Goal: Task Accomplishment & Management: Use online tool/utility

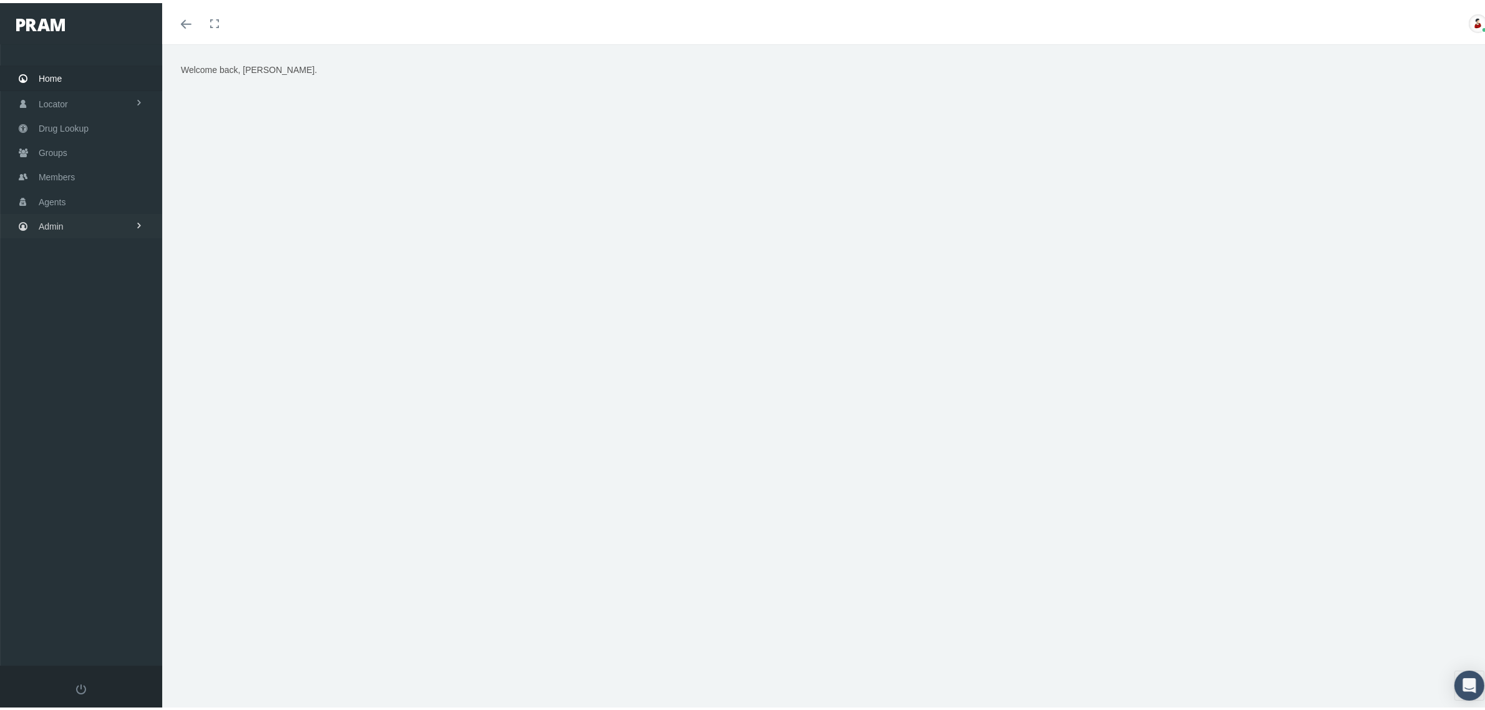
click at [114, 220] on link "Admin" at bounding box center [81, 223] width 162 height 24
click at [76, 387] on span "Companies" at bounding box center [73, 389] width 44 height 21
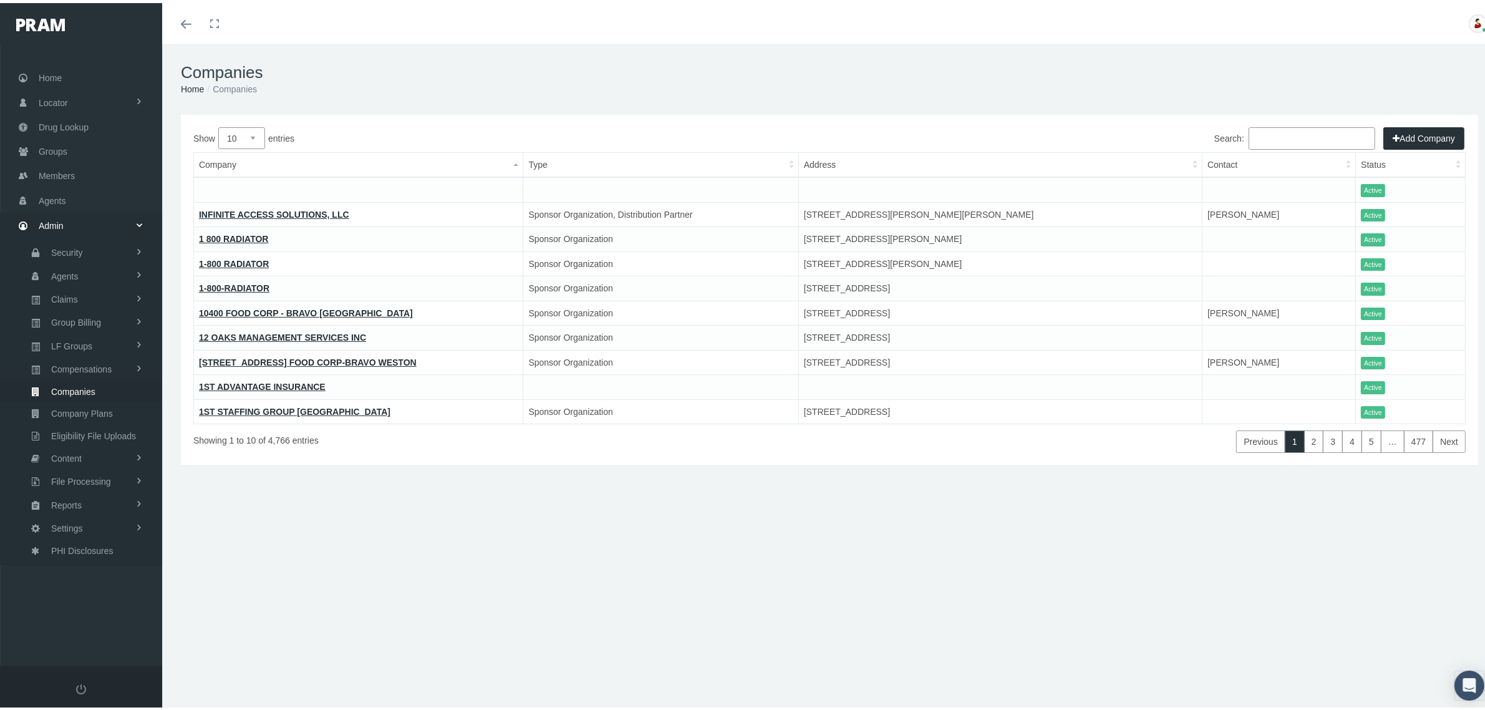
click at [1307, 132] on input "Search:" at bounding box center [1312, 135] width 127 height 22
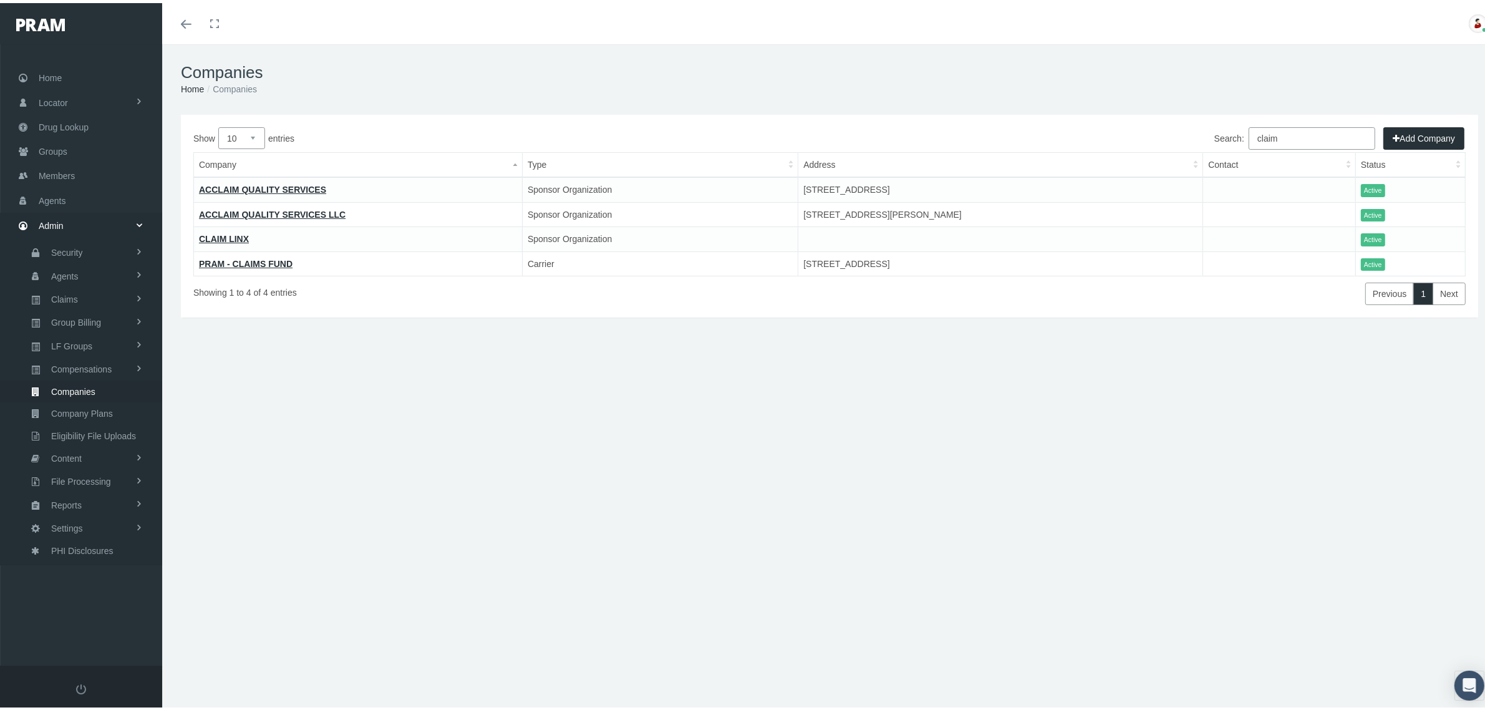
type input "claim"
click at [259, 256] on link "PRAM - CLAIMS FUND" at bounding box center [246, 261] width 94 height 10
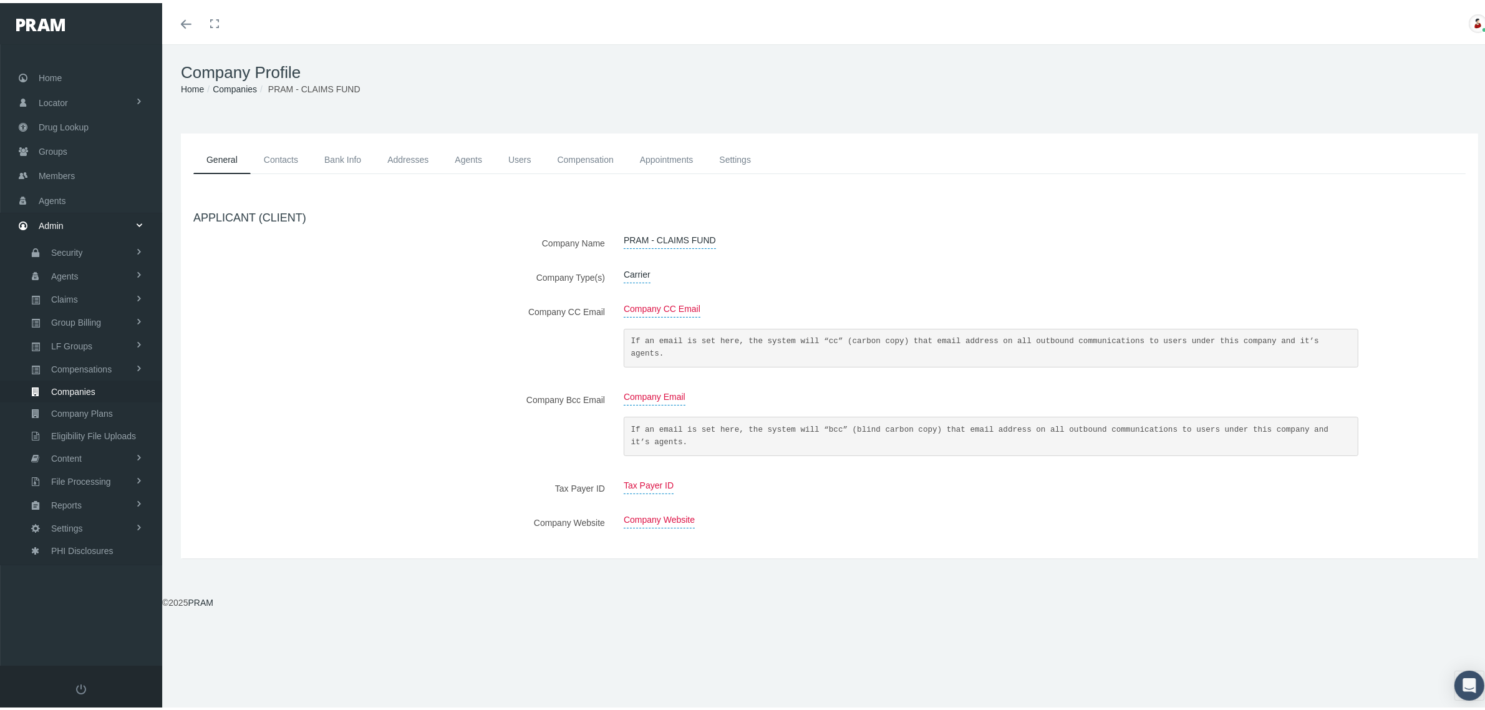
click at [409, 265] on label "Company Type(s)" at bounding box center [399, 274] width 430 height 22
click at [81, 294] on link "Claims" at bounding box center [81, 296] width 162 height 22
click at [81, 315] on span "PBM Invoices" at bounding box center [76, 321] width 54 height 21
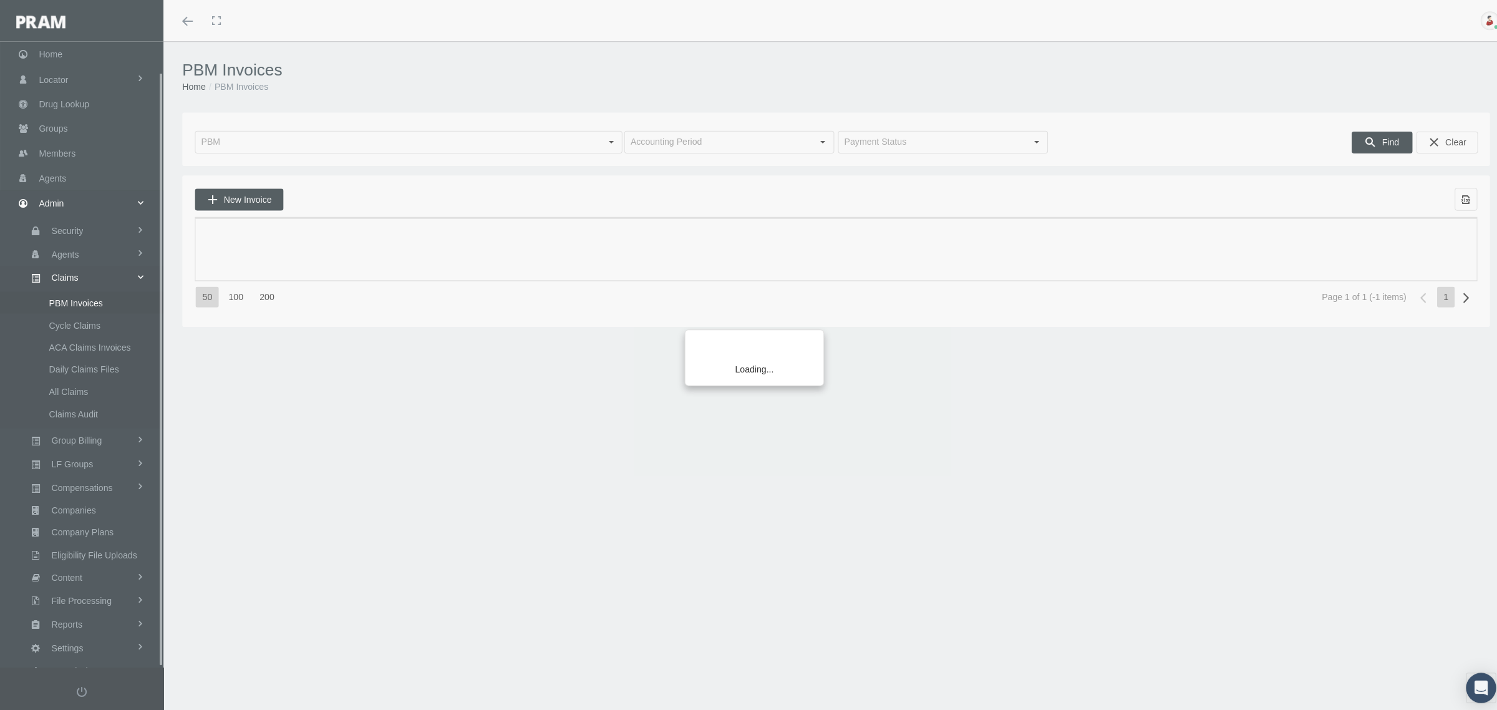
scroll to position [31, 0]
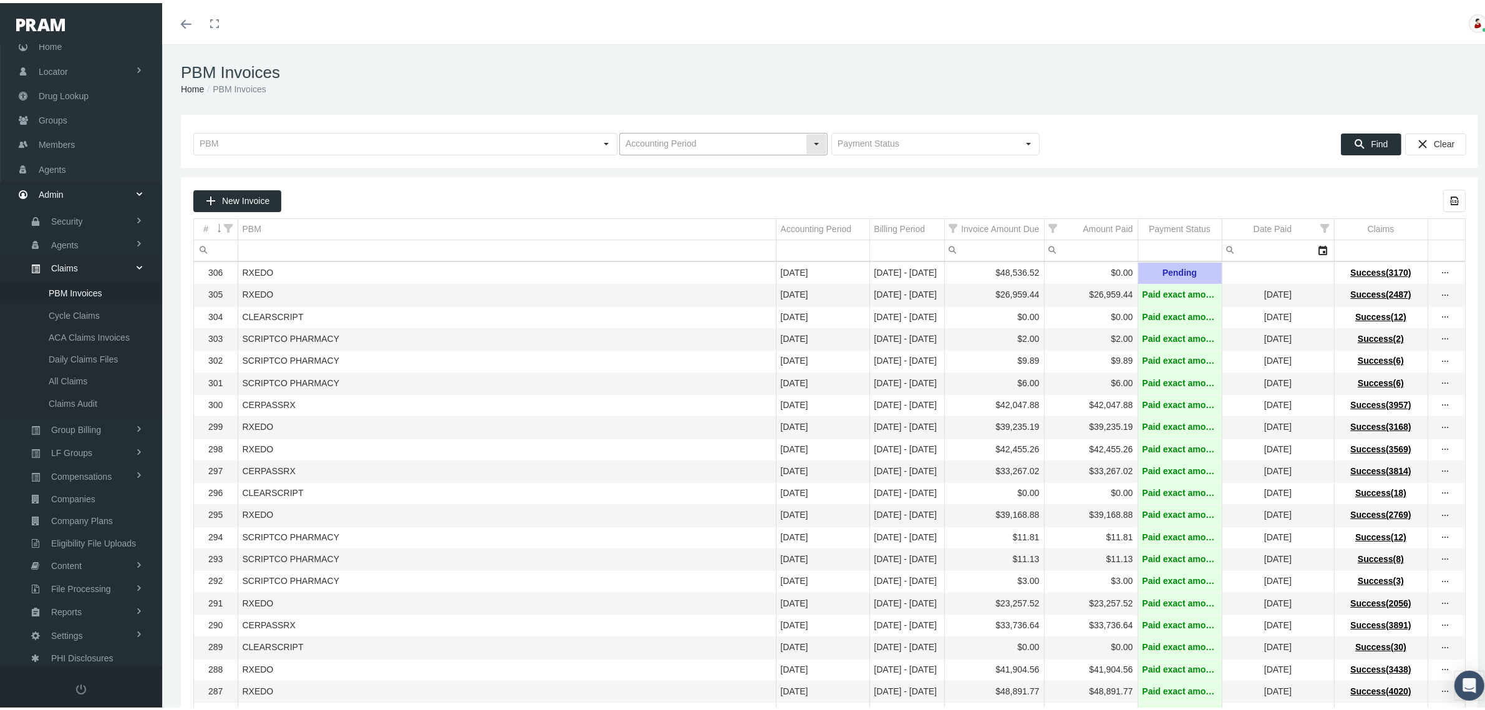
click at [762, 139] on input "text" at bounding box center [713, 140] width 186 height 21
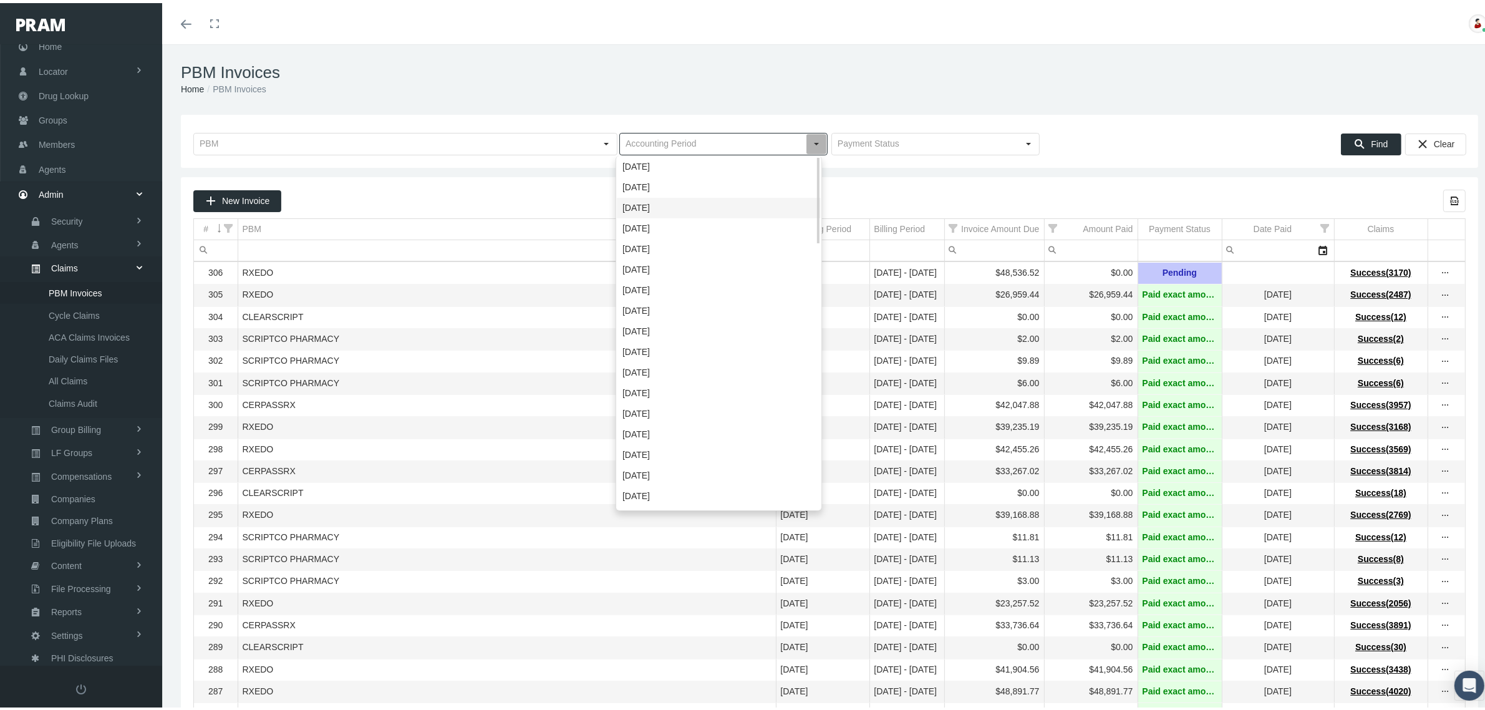
click at [649, 200] on div "[DATE]" at bounding box center [719, 205] width 204 height 21
type input "[DATE]"
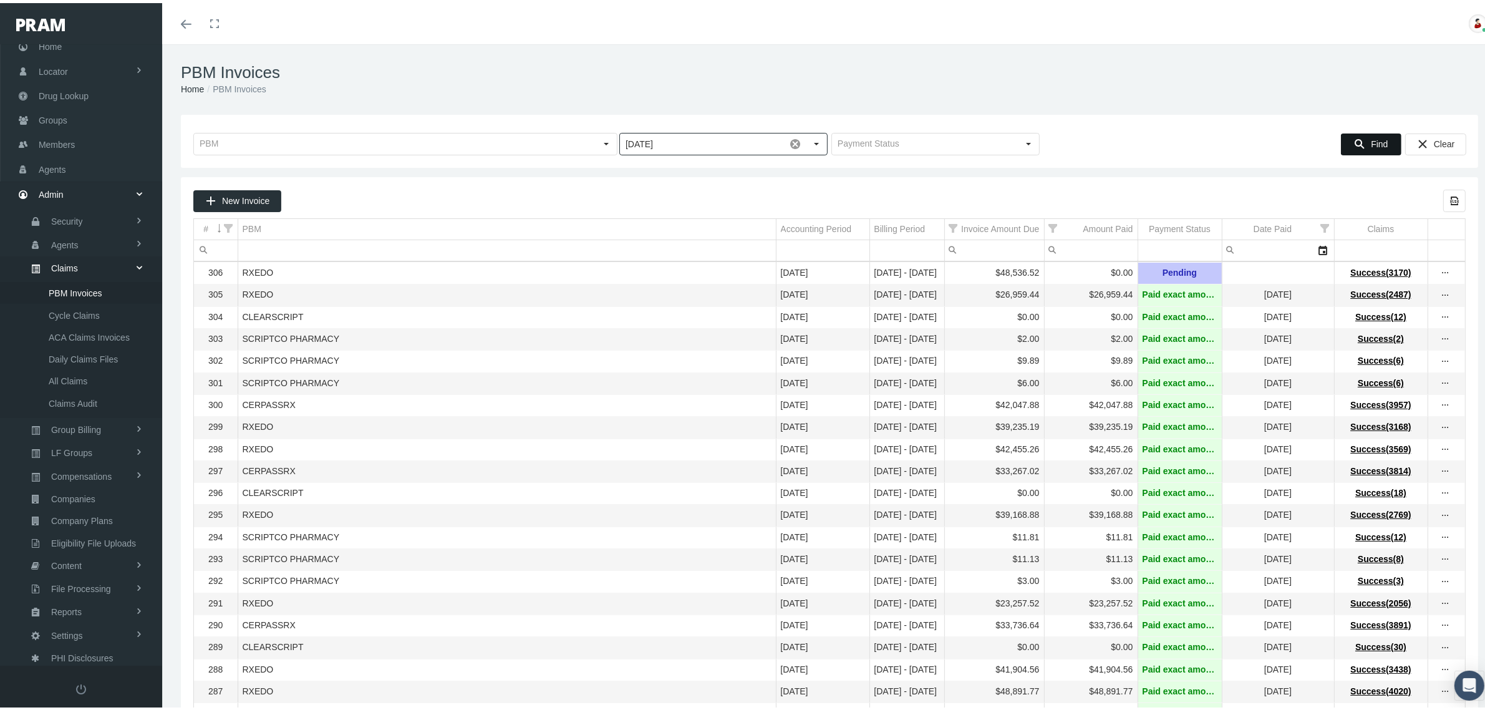
click at [1371, 142] on span "Find" at bounding box center [1379, 141] width 17 height 10
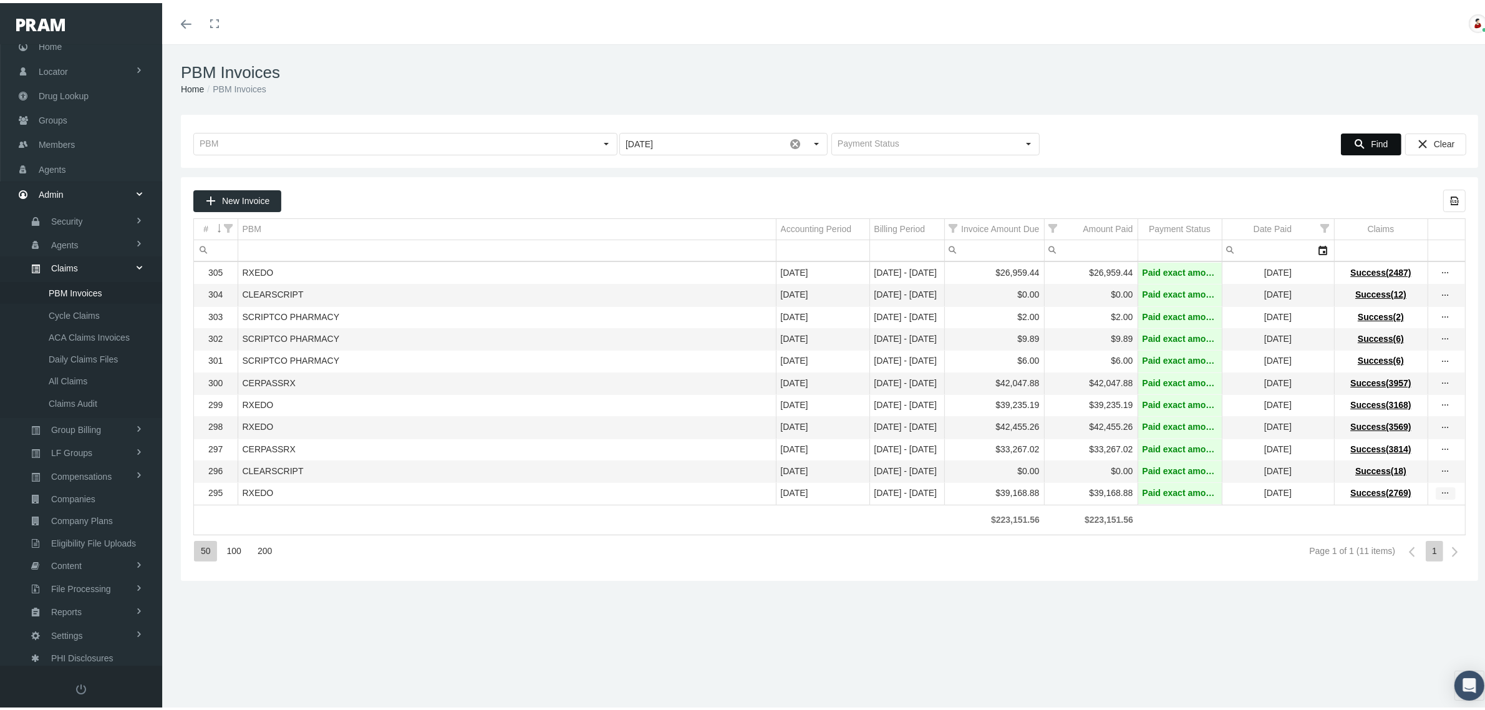
click at [1440, 496] on icon "more" at bounding box center [1445, 490] width 11 height 11
click at [1360, 513] on div "View Invoice" at bounding box center [1382, 523] width 122 height 26
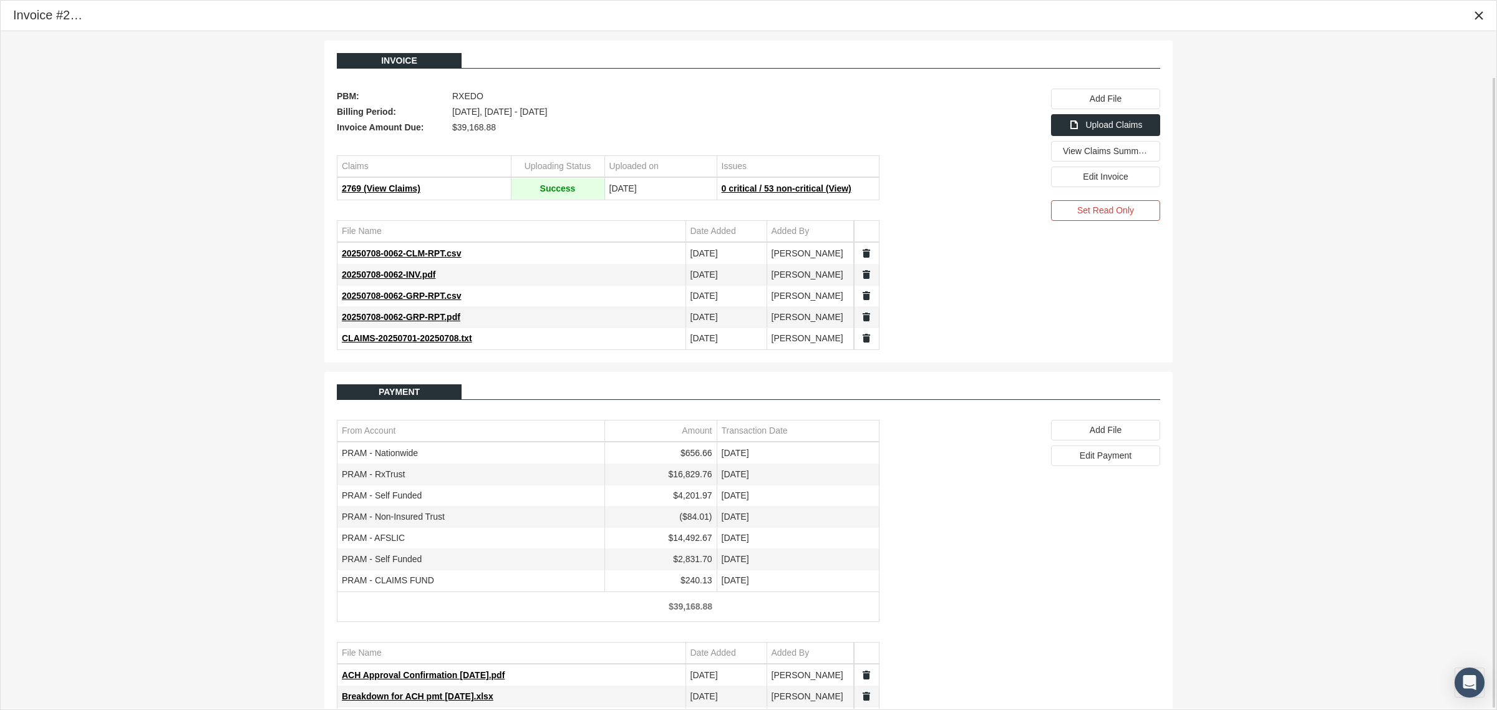
scroll to position [48, 0]
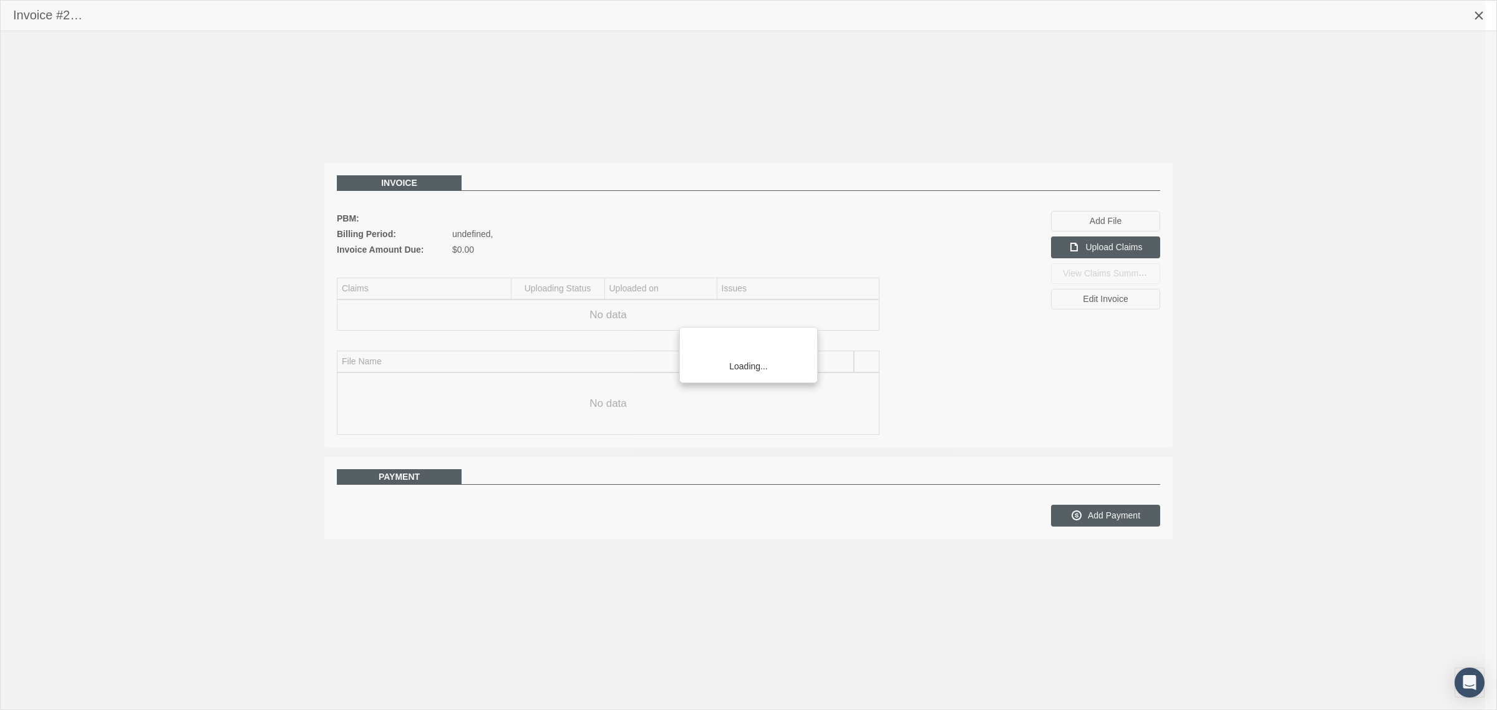
scroll to position [31, 0]
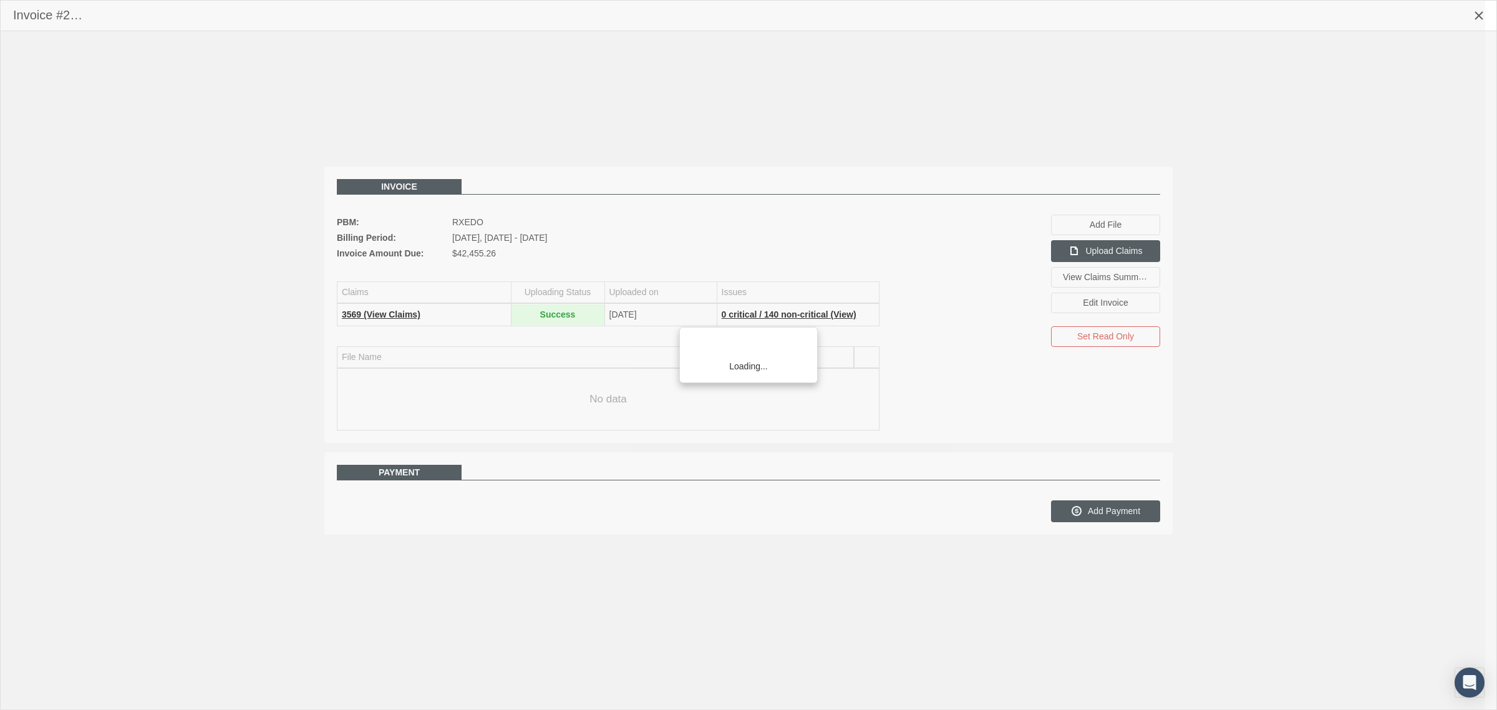
scroll to position [31, 0]
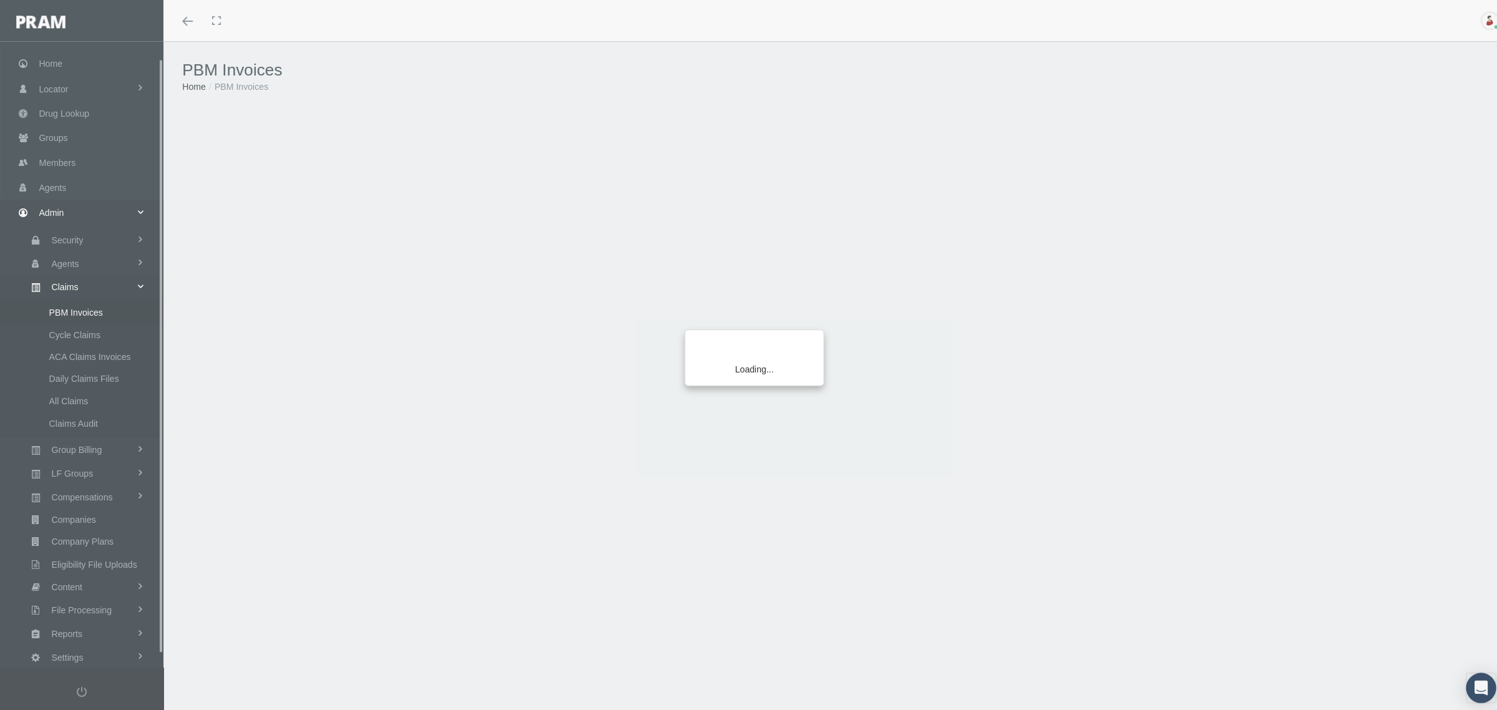
scroll to position [31, 0]
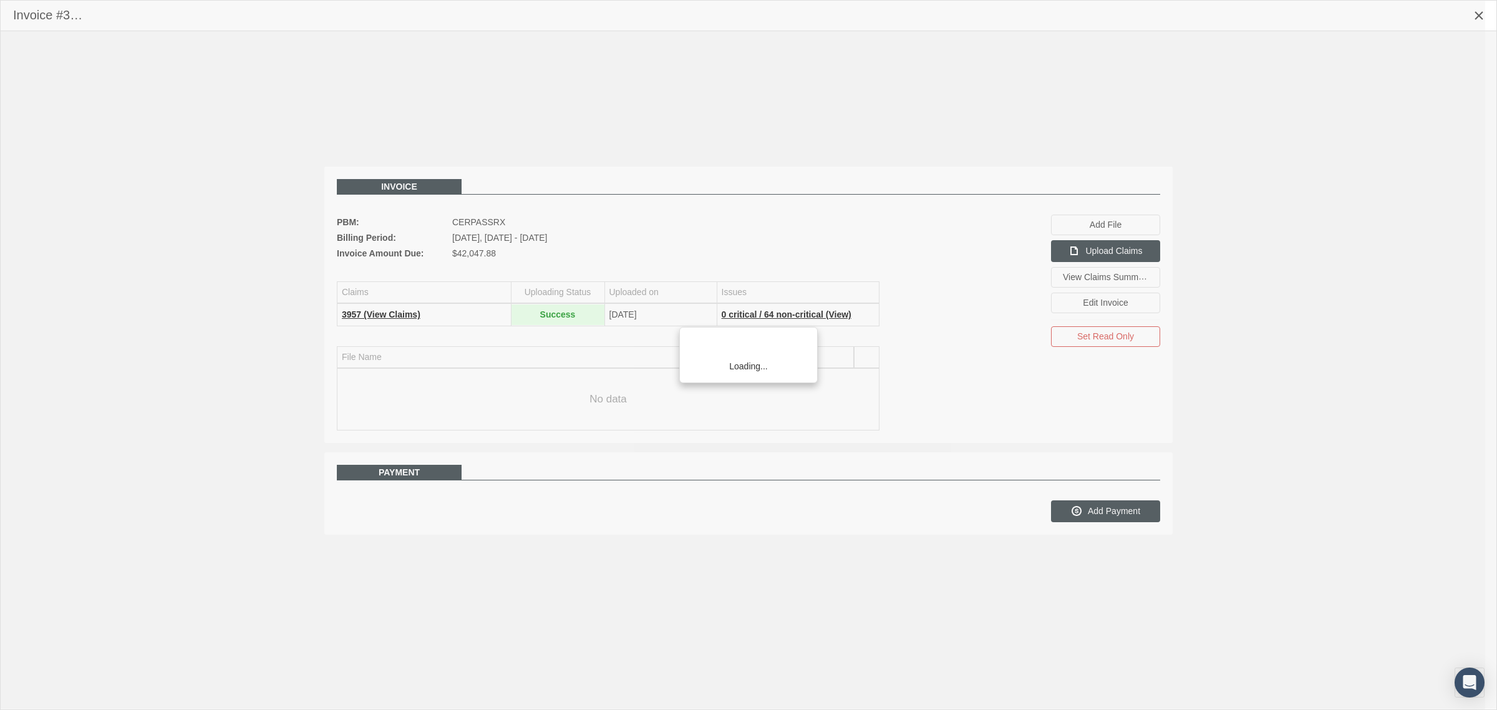
scroll to position [31, 0]
